Goal: Task Accomplishment & Management: Manage account settings

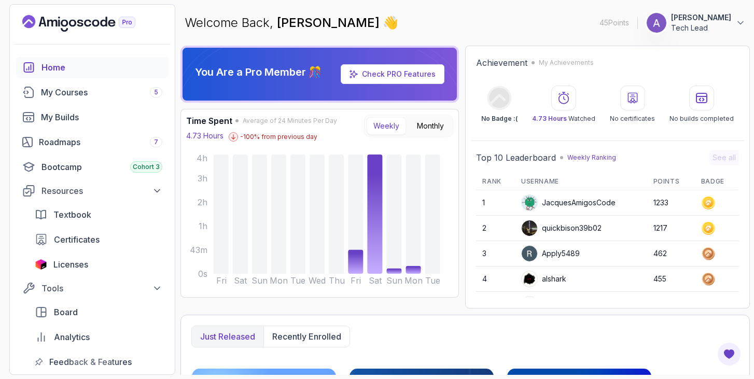
click at [730, 24] on p "Tech Lead" at bounding box center [701, 28] width 60 height 10
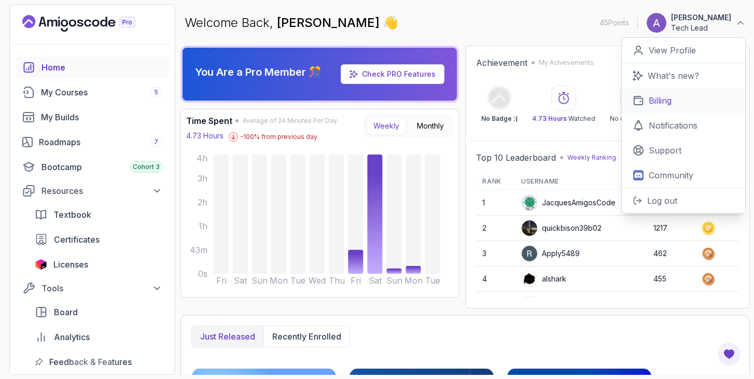
click at [662, 103] on p "Billing" at bounding box center [660, 100] width 23 height 12
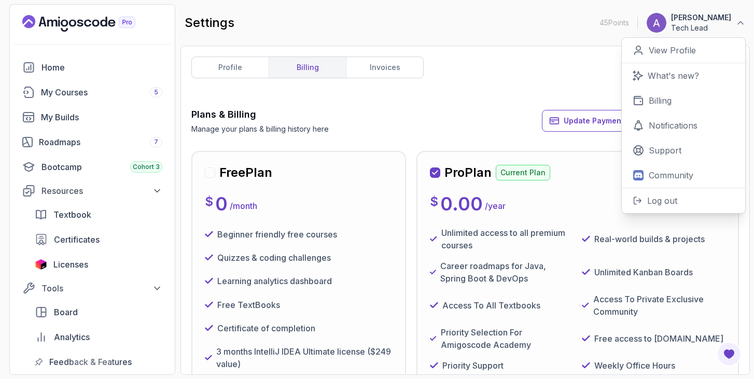
click at [695, 24] on p "Tech Lead" at bounding box center [701, 28] width 60 height 10
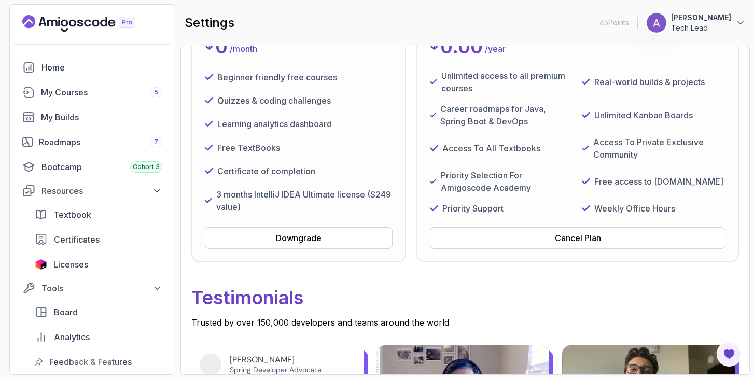
scroll to position [168, 0]
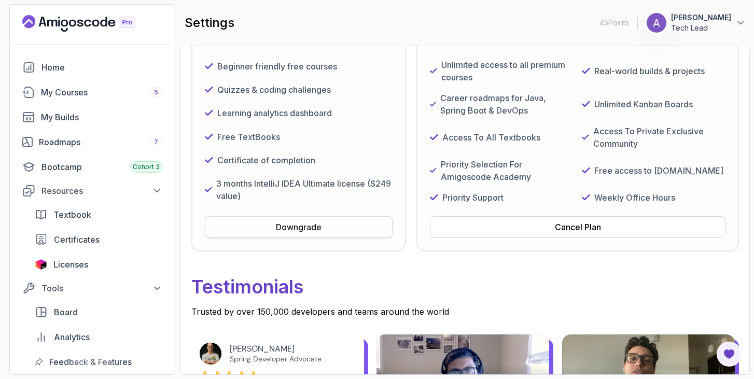
click at [323, 238] on button "Downgrade" at bounding box center [299, 227] width 188 height 22
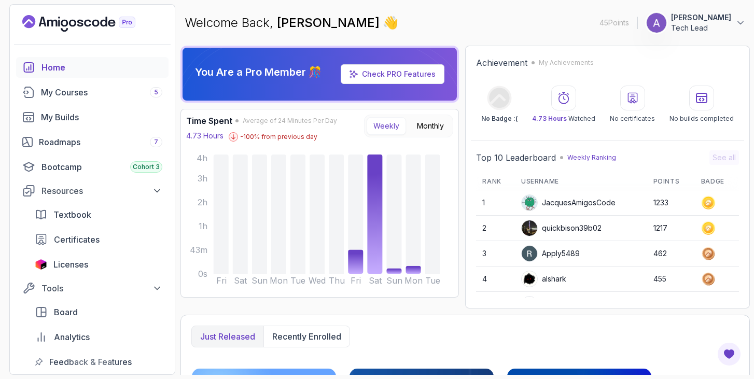
click at [735, 19] on button "[PERSON_NAME] Tech Lead" at bounding box center [696, 22] width 100 height 21
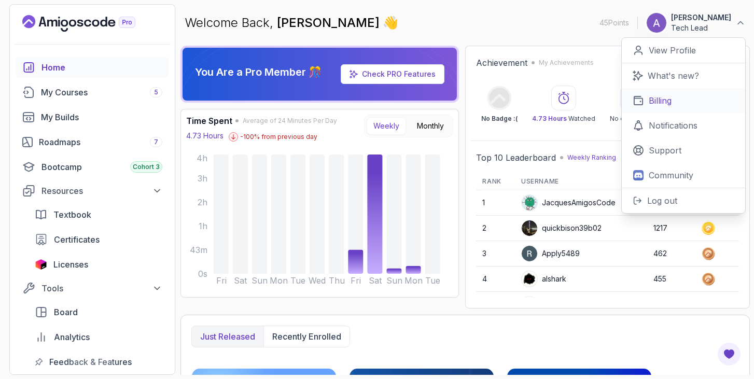
click at [661, 104] on p "Billing" at bounding box center [660, 100] width 23 height 12
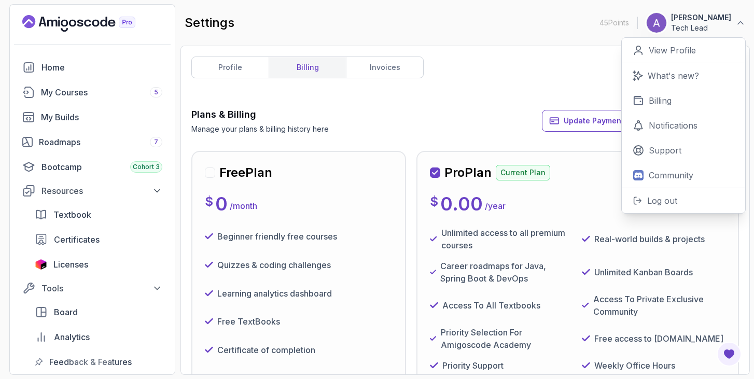
click at [475, 131] on div "Plans & Billing Manage your plans & billing history here Update Payment Details…" at bounding box center [465, 120] width 548 height 27
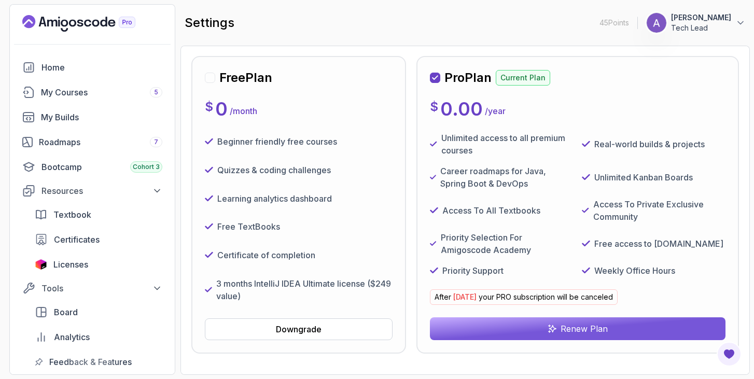
scroll to position [96, 0]
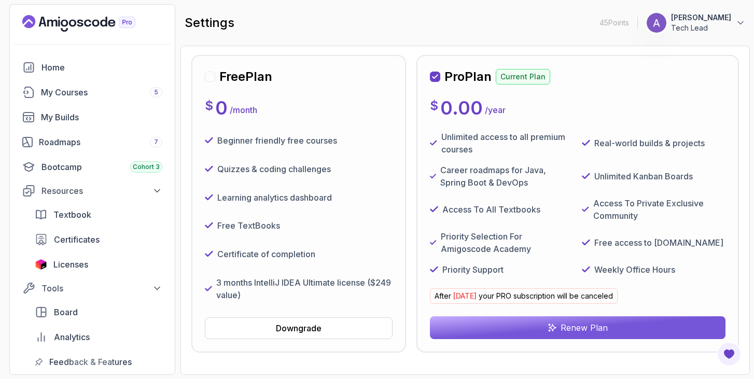
click at [719, 24] on p "Tech Lead" at bounding box center [701, 28] width 60 height 10
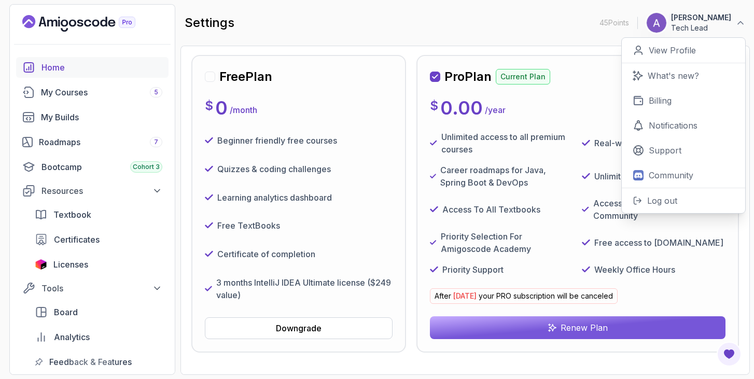
click at [56, 65] on div "Home" at bounding box center [102, 67] width 121 height 12
